Goal: Navigation & Orientation: Find specific page/section

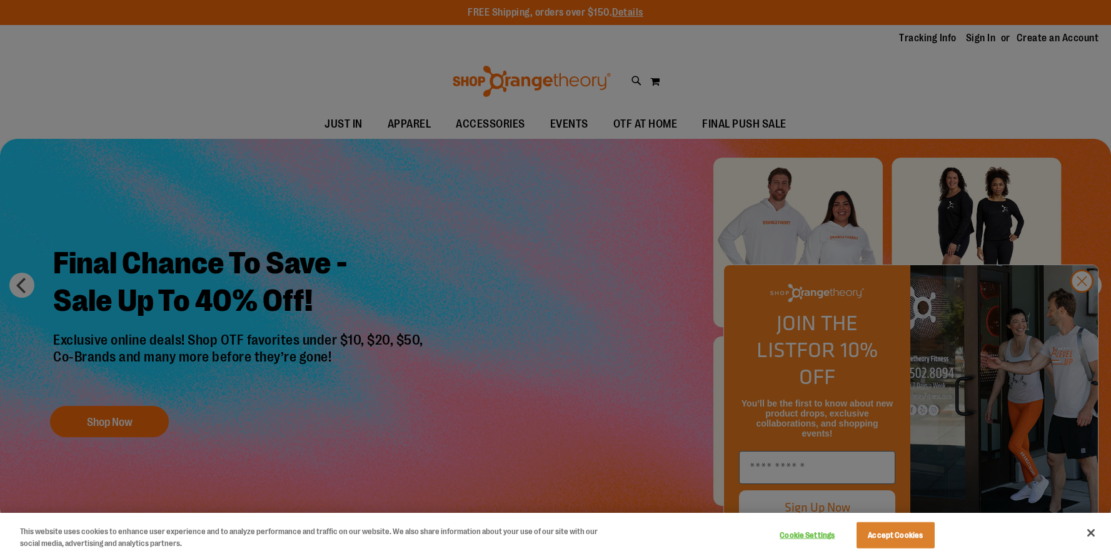
click at [1084, 305] on div at bounding box center [555, 278] width 1111 height 556
click at [1084, 308] on div at bounding box center [555, 278] width 1111 height 556
click at [1092, 532] on button "Close" at bounding box center [1091, 533] width 28 height 28
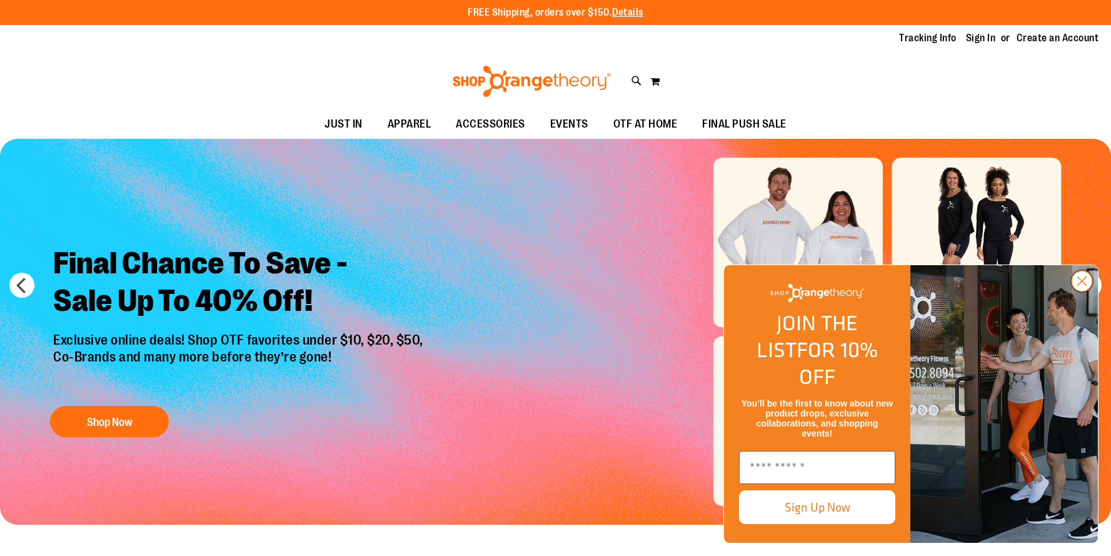
click at [1074, 291] on circle "Close dialog" at bounding box center [1082, 281] width 21 height 21
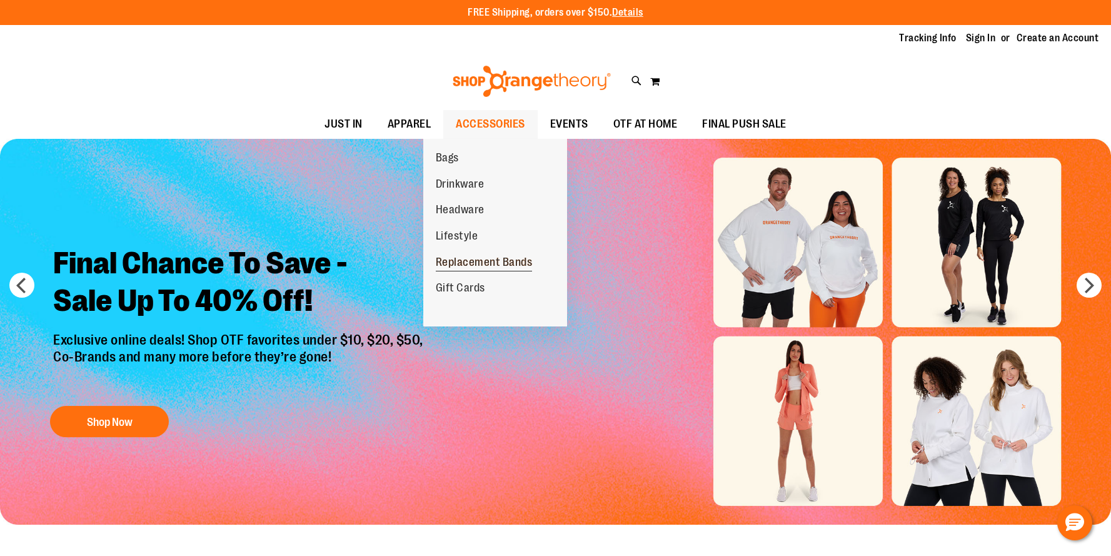
click at [465, 271] on span "Replacement Bands" at bounding box center [484, 264] width 97 height 16
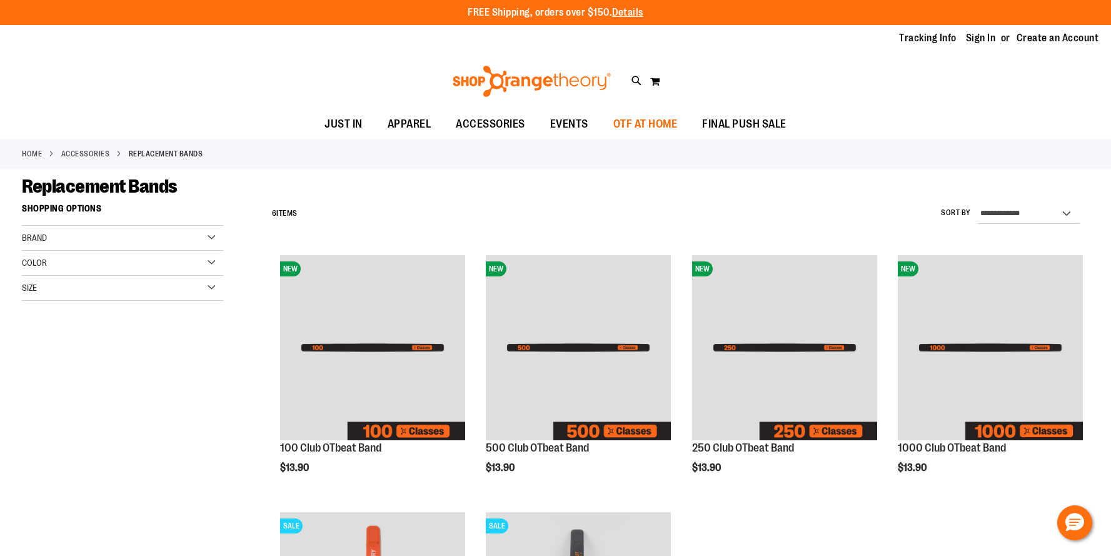
click at [647, 124] on span "OTF AT HOME" at bounding box center [645, 124] width 64 height 28
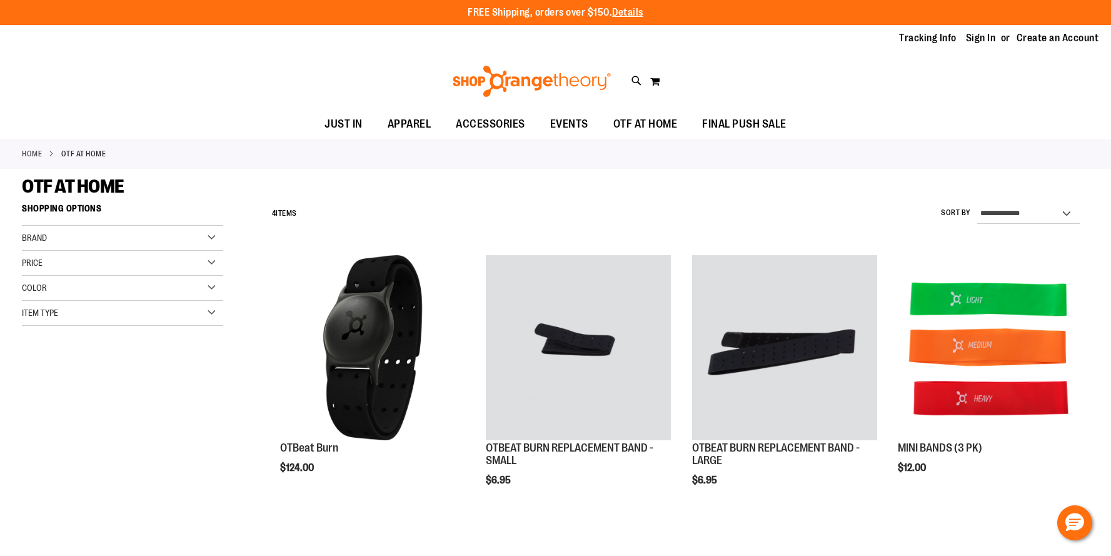
click at [561, 79] on img at bounding box center [532, 81] width 162 height 31
